Goal: Find specific page/section: Find specific page/section

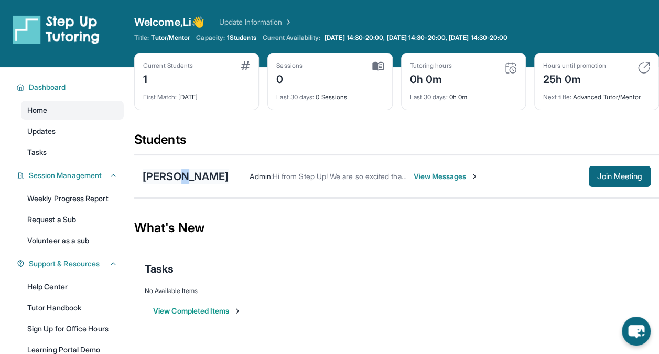
click at [179, 179] on div "[PERSON_NAME]" at bounding box center [186, 176] width 86 height 15
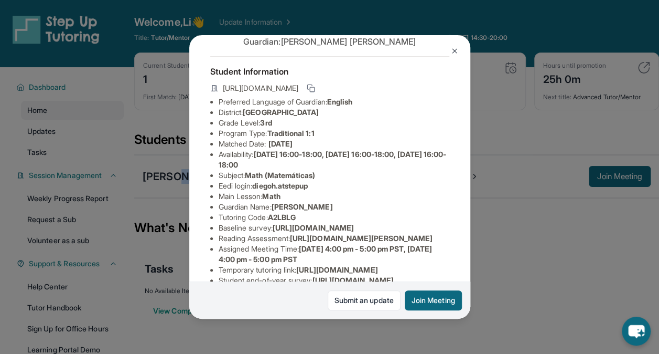
scroll to position [52, 0]
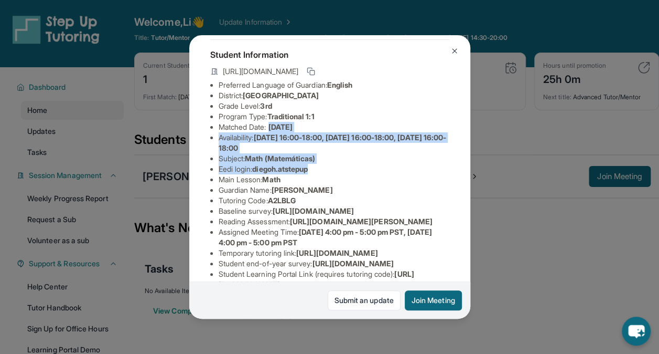
drag, startPoint x: 272, startPoint y: 133, endPoint x: 324, endPoint y: 176, distance: 67.1
click at [324, 176] on ul "Preferred Language of Guardian: English District: [GEOGRAPHIC_DATA] Unified Sch…" at bounding box center [329, 200] width 239 height 241
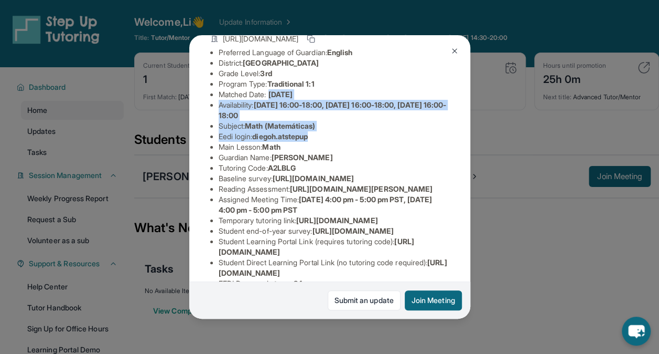
scroll to position [157, 0]
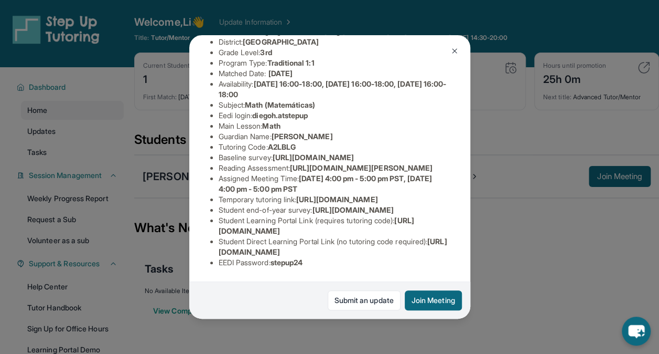
click at [346, 121] on li "Main Lesson : Math" at bounding box center [334, 126] width 231 height 10
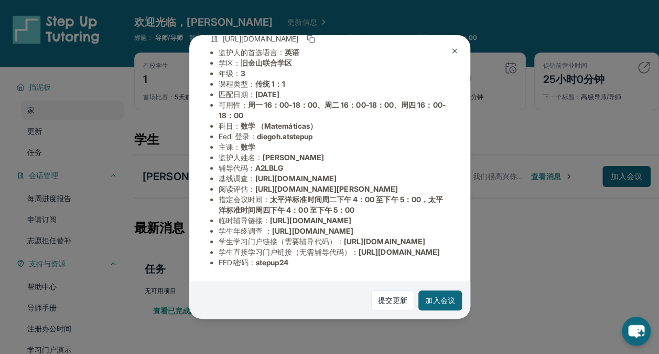
scroll to position [227, 0]
click at [454, 50] on img at bounding box center [455, 51] width 8 height 8
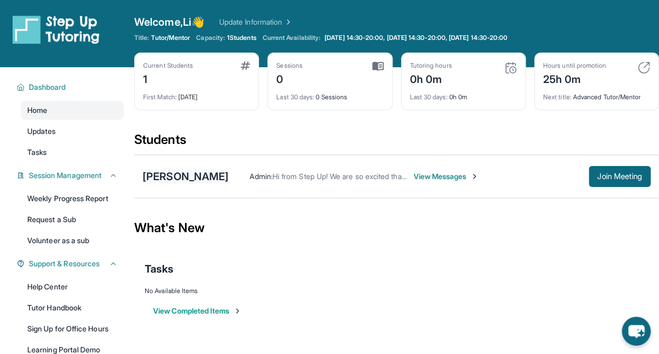
click at [180, 173] on div "[PERSON_NAME]" at bounding box center [186, 176] width 86 height 15
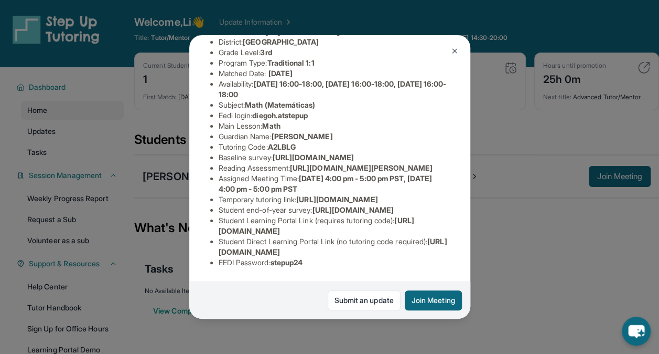
scroll to position [237, 0]
click at [454, 53] on img at bounding box center [455, 51] width 8 height 8
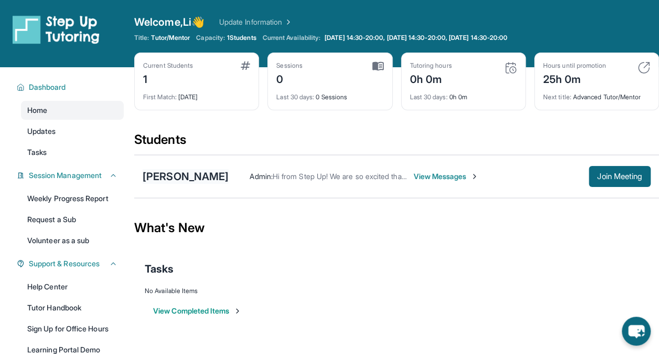
click at [207, 177] on div "[PERSON_NAME]" at bounding box center [186, 176] width 86 height 15
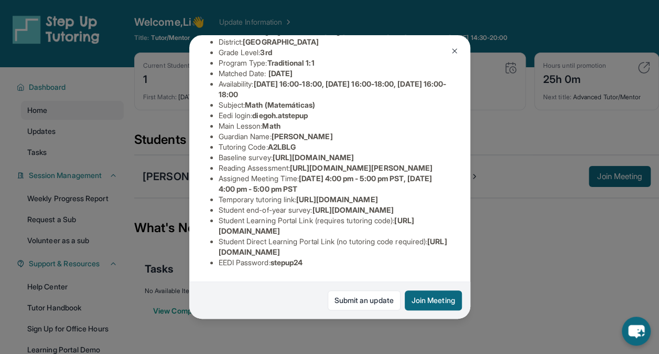
scroll to position [132, 380]
drag, startPoint x: 219, startPoint y: 149, endPoint x: 467, endPoint y: 171, distance: 249.1
click at [467, 171] on div "[PERSON_NAME] Guardian: [PERSON_NAME] Student Information [URL][DOMAIN_NAME] Pr…" at bounding box center [329, 176] width 281 height 283
copy span "[URL][DOMAIN_NAME]"
click at [345, 196] on div "[PERSON_NAME] Guardian: [PERSON_NAME] Student Information [URL][DOMAIN_NAME] Pr…" at bounding box center [329, 176] width 281 height 283
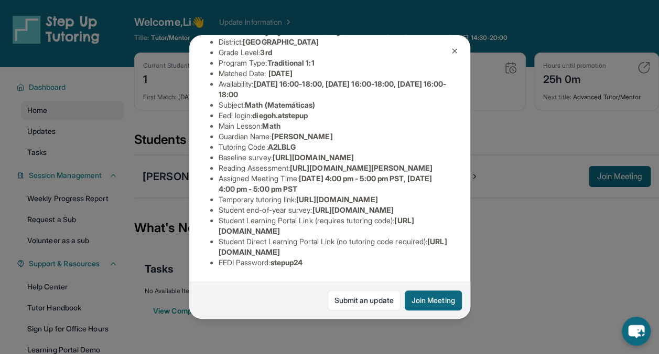
click at [453, 51] on img at bounding box center [455, 51] width 8 height 8
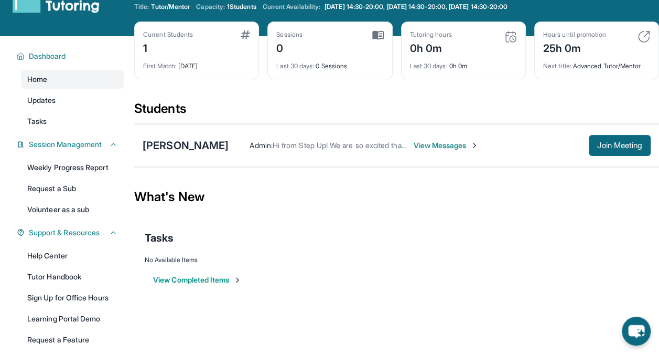
scroll to position [0, 0]
